Goal: Information Seeking & Learning: Check status

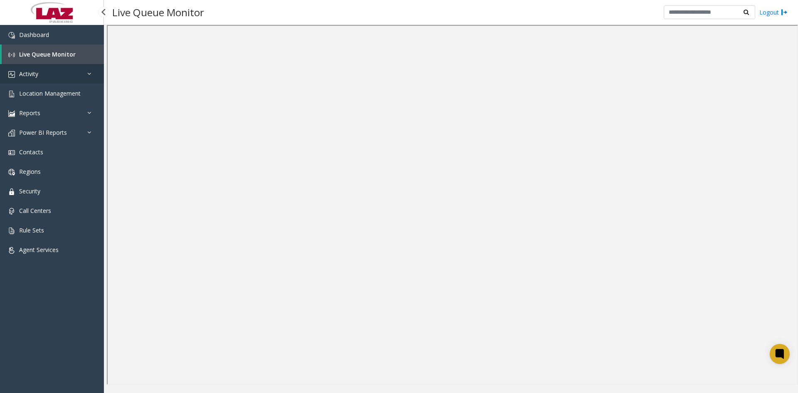
click at [34, 74] on span "Activity" at bounding box center [28, 74] width 19 height 8
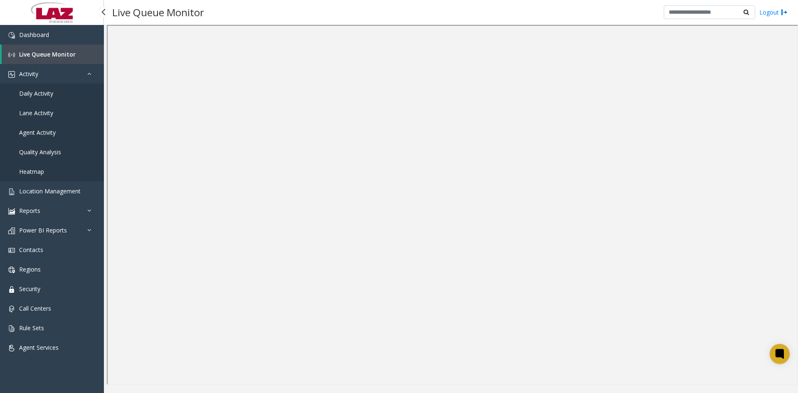
click at [27, 92] on span "Daily Activity" at bounding box center [36, 93] width 34 height 8
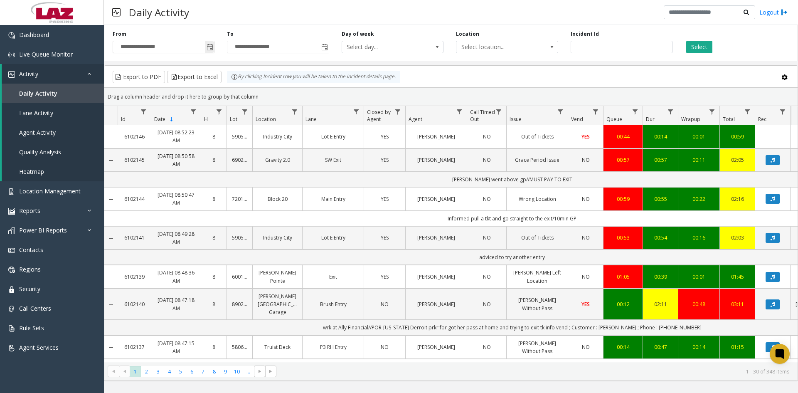
click at [210, 46] on span "Toggle popup" at bounding box center [209, 47] width 7 height 7
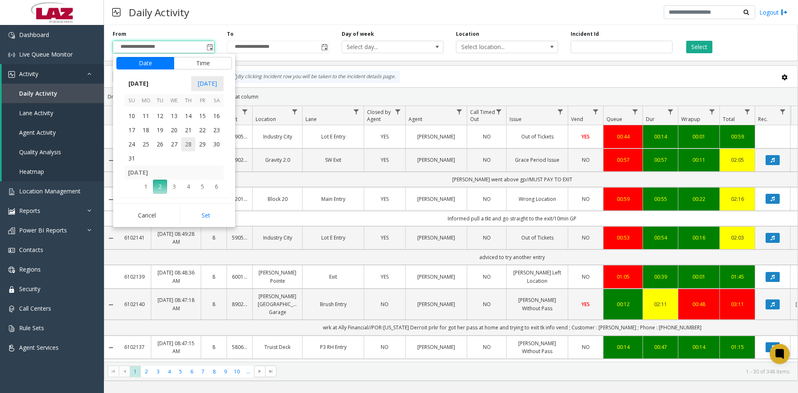
scroll to position [149035, 0]
click at [215, 140] on span "23" at bounding box center [216, 140] width 14 height 14
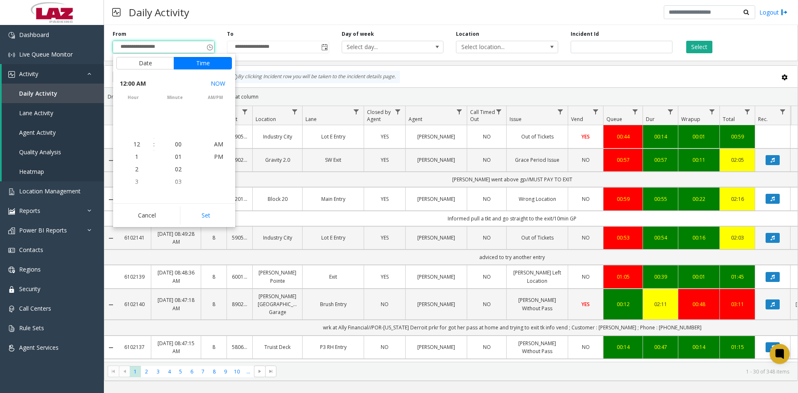
scroll to position [149019, 0]
click at [203, 217] on button "Set" at bounding box center [206, 215] width 52 height 18
type input "**********"
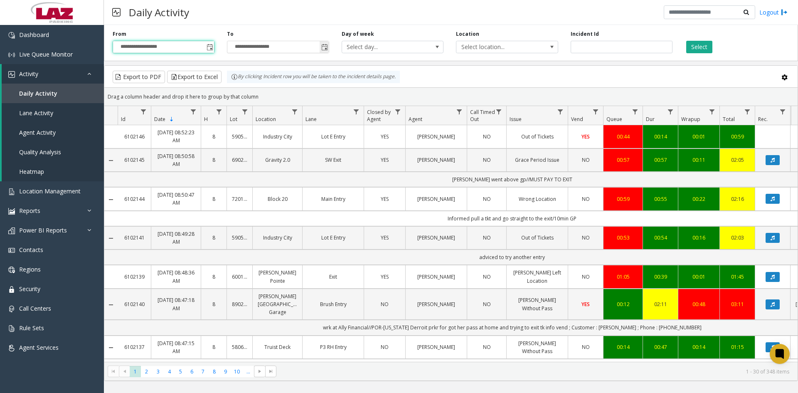
click at [325, 44] on span "Toggle popup" at bounding box center [324, 47] width 7 height 7
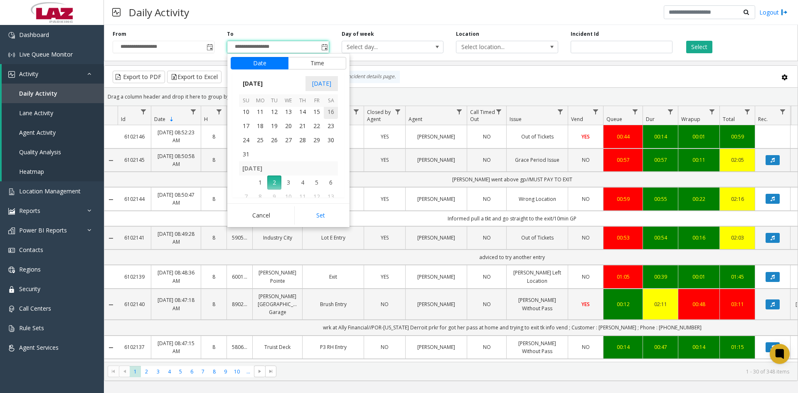
scroll to position [149035, 0]
click at [329, 142] on span "23" at bounding box center [331, 140] width 14 height 14
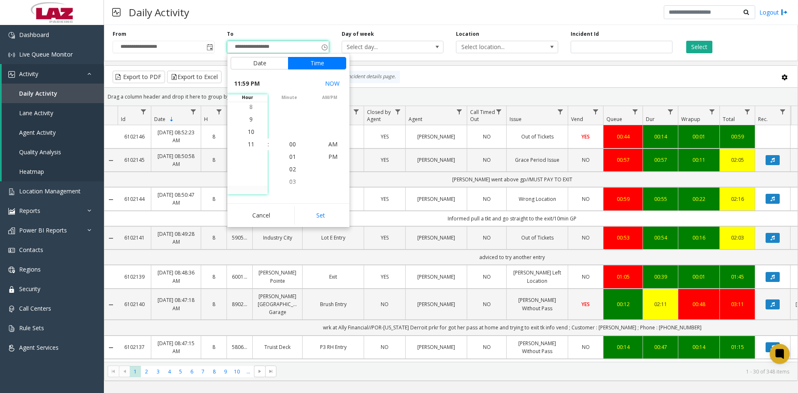
scroll to position [12, 0]
click at [318, 217] on button "Set" at bounding box center [320, 215] width 52 height 18
type input "**********"
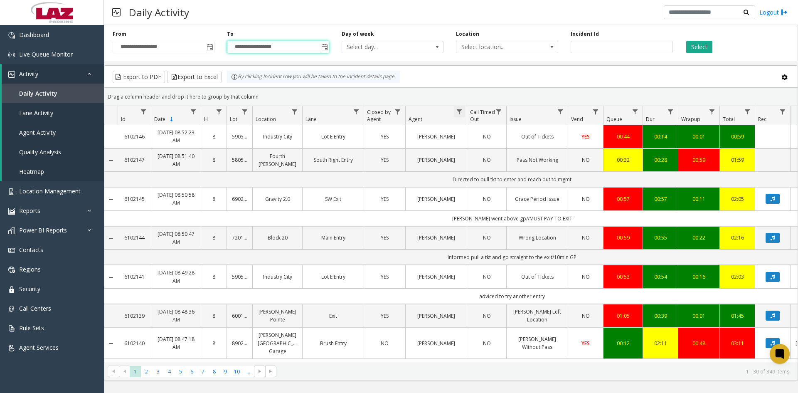
click at [460, 111] on span "Data table" at bounding box center [459, 111] width 7 height 7
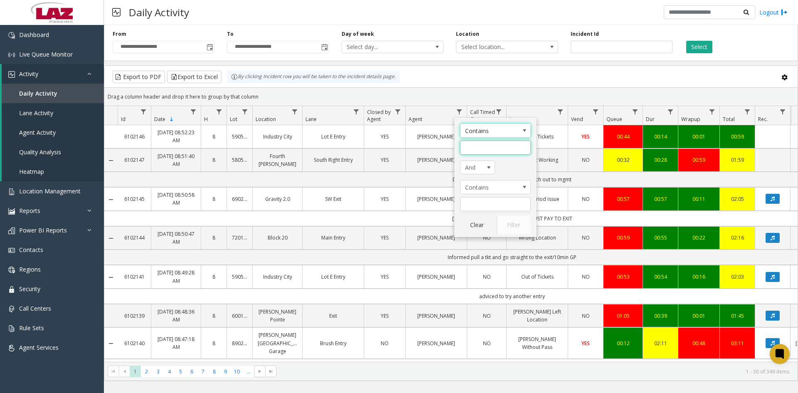
click at [481, 149] on input "Agent Filter" at bounding box center [495, 147] width 71 height 14
type input "******"
click at [508, 227] on button "Filter" at bounding box center [513, 225] width 34 height 18
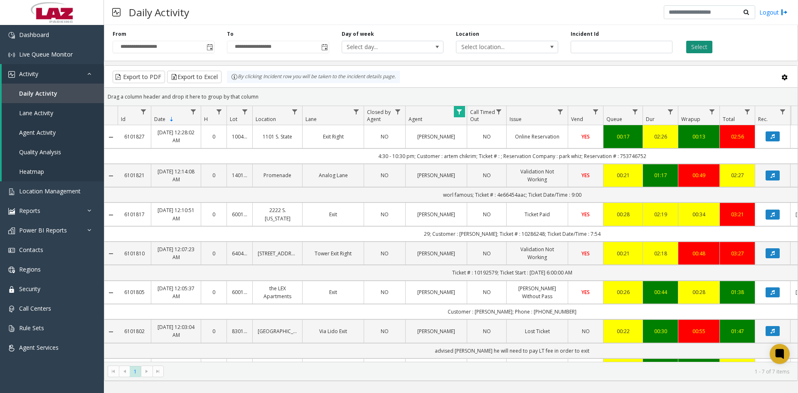
click at [705, 45] on button "Select" at bounding box center [699, 47] width 26 height 12
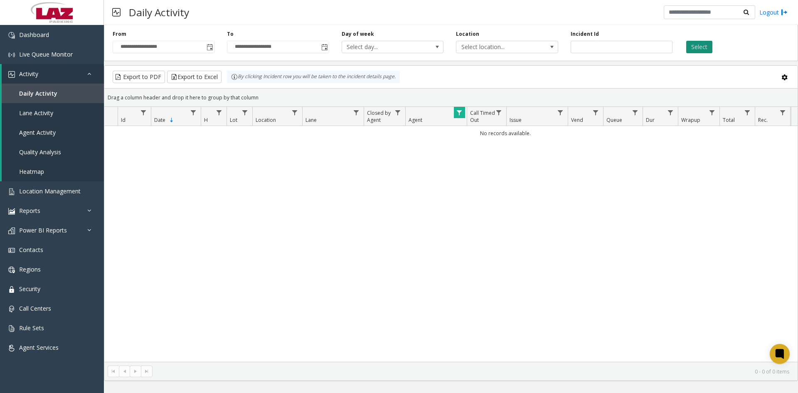
click at [698, 45] on button "Select" at bounding box center [699, 47] width 26 height 12
